Goal: Task Accomplishment & Management: Manage account settings

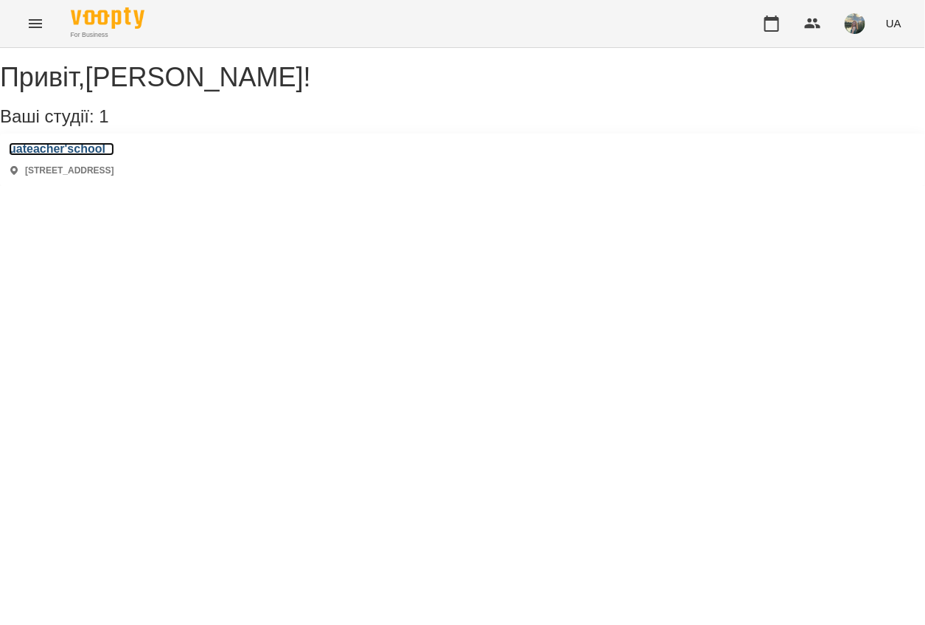
click at [89, 156] on h3 "uateacher'school" at bounding box center [61, 148] width 105 height 13
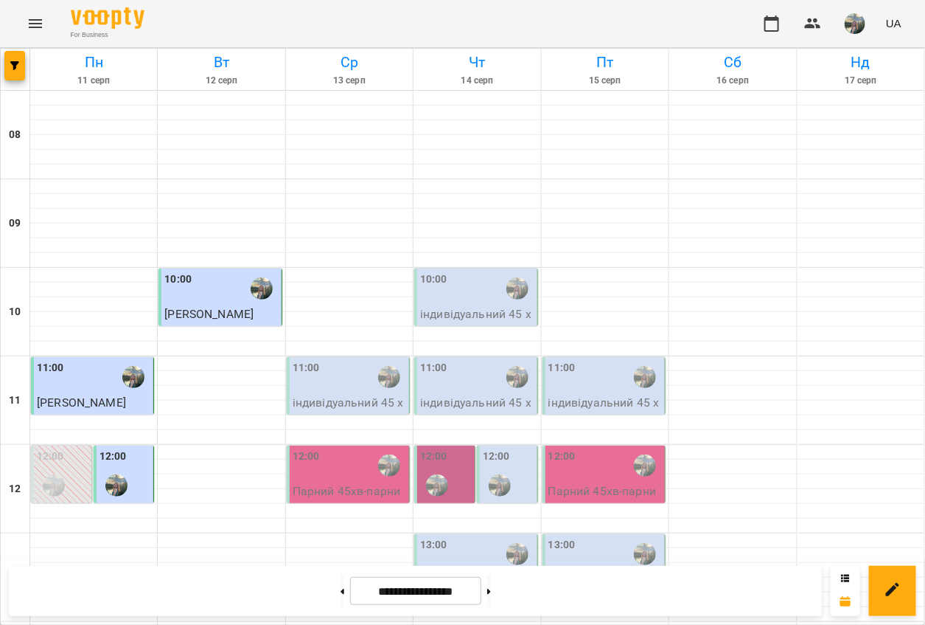
scroll to position [440, 0]
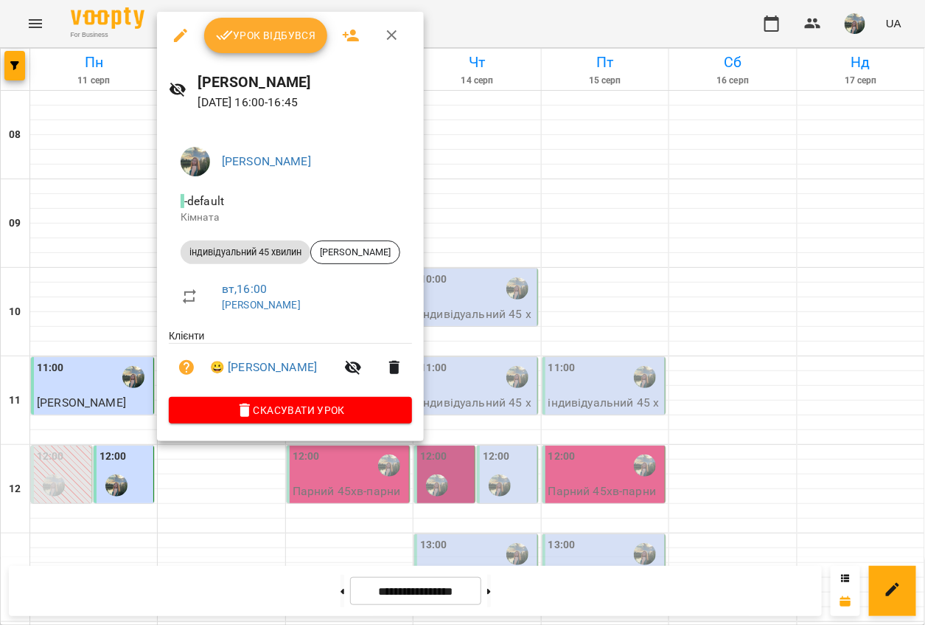
click at [251, 38] on span "Урок відбувся" at bounding box center [266, 36] width 100 height 18
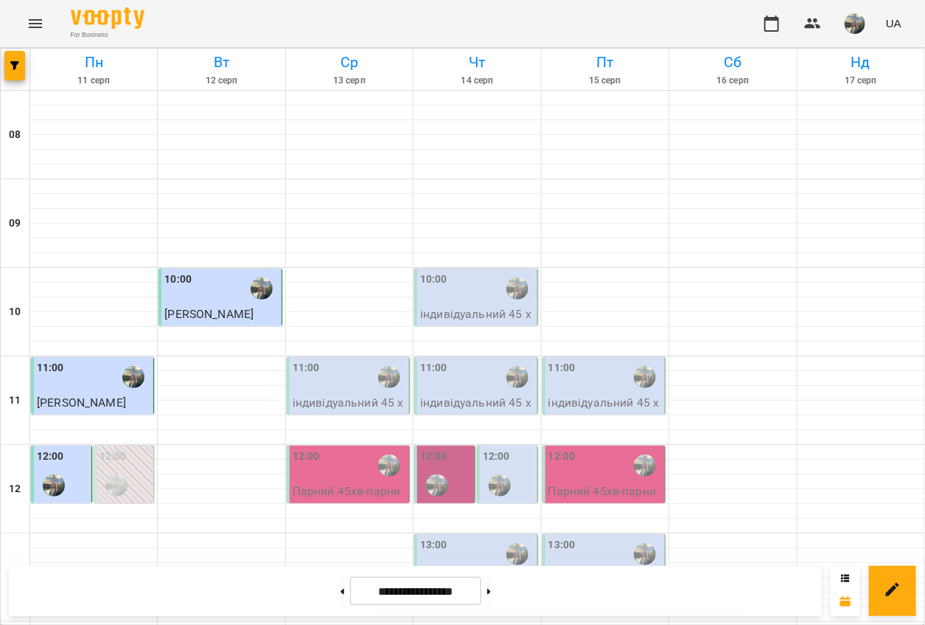
scroll to position [771, 0]
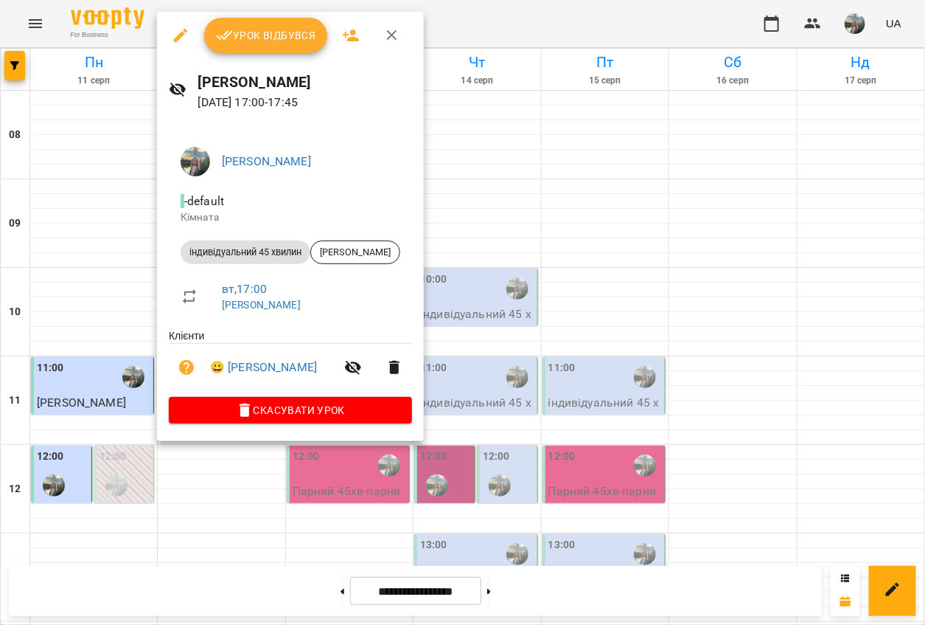
drag, startPoint x: 262, startPoint y: 31, endPoint x: 257, endPoint y: 42, distance: 12.2
click at [262, 32] on span "Урок відбувся" at bounding box center [266, 36] width 100 height 18
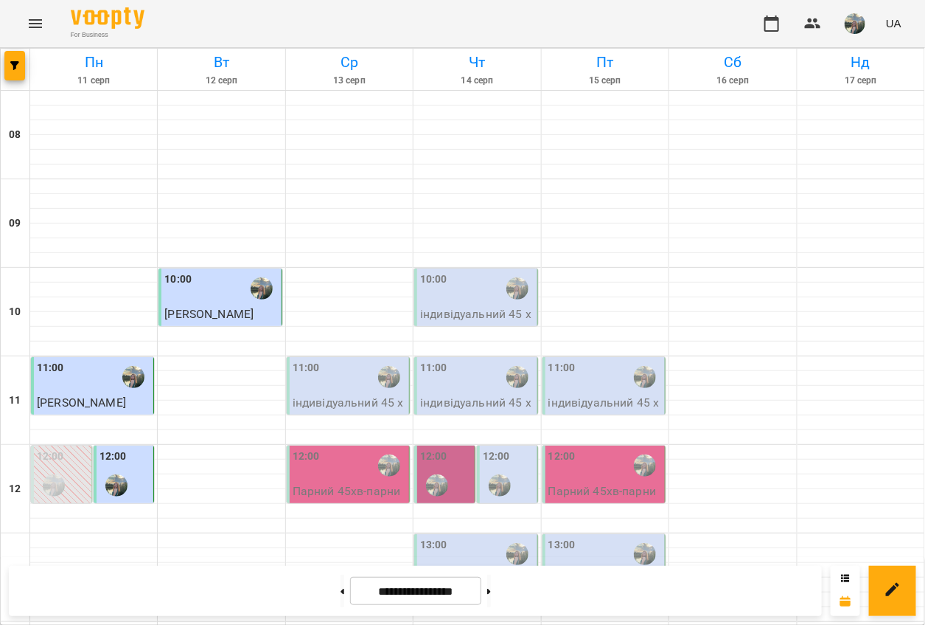
scroll to position [771, 0]
